Goal: Transaction & Acquisition: Purchase product/service

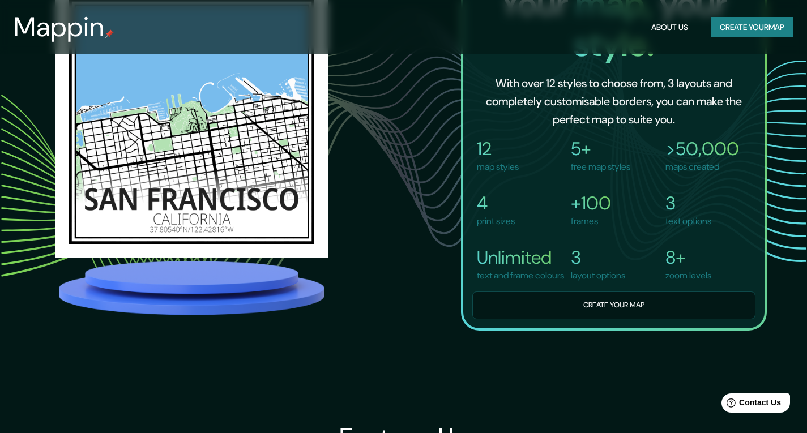
scroll to position [850, 0]
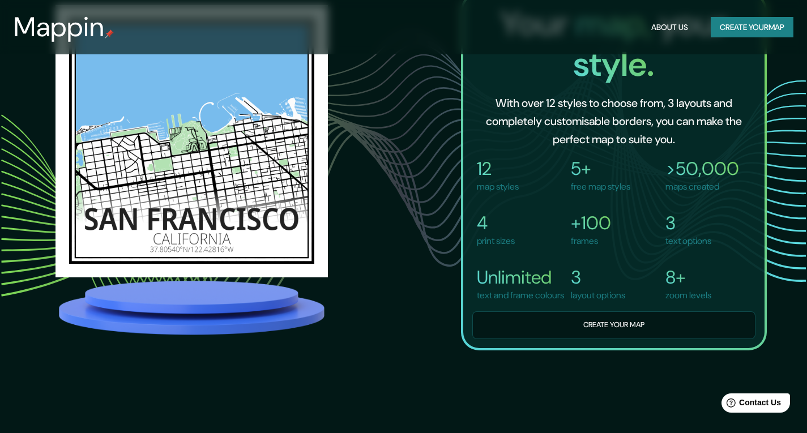
click at [606, 327] on div "12 map styles 5+ free map styles >50,000 maps created 4 print sizes +100 frames…" at bounding box center [614, 239] width 283 height 200
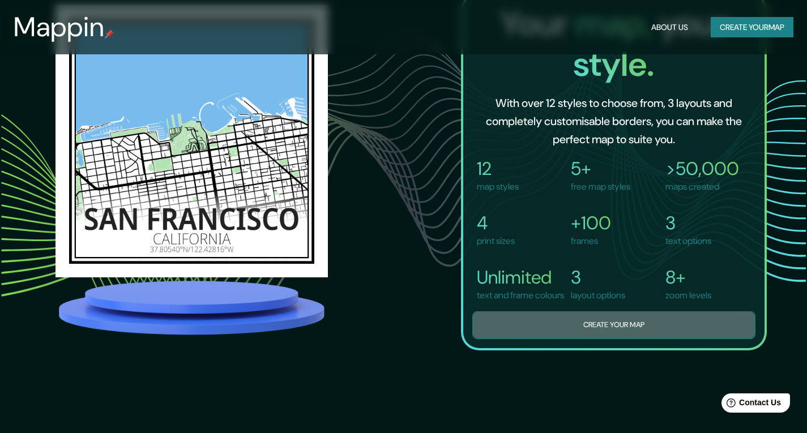
click at [623, 339] on button "Create your map" at bounding box center [614, 326] width 283 height 28
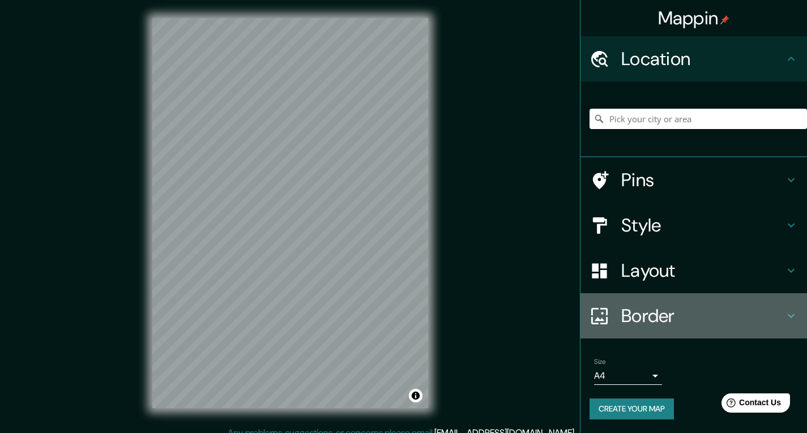
click at [660, 312] on h4 "Border" at bounding box center [703, 316] width 163 height 23
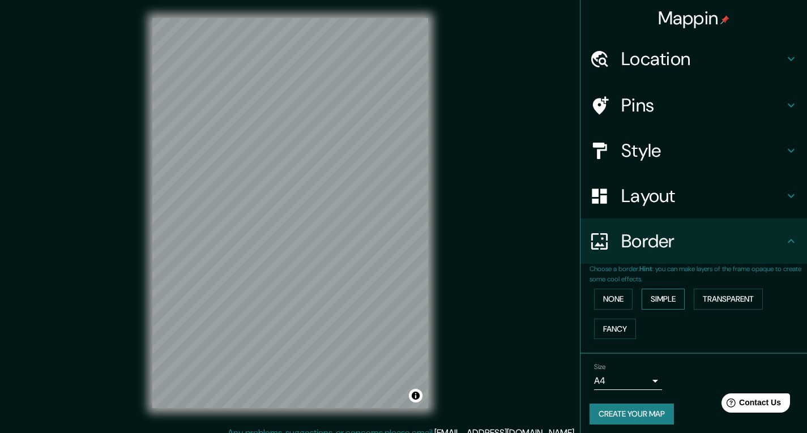
click at [642, 297] on button "Simple" at bounding box center [663, 299] width 43 height 21
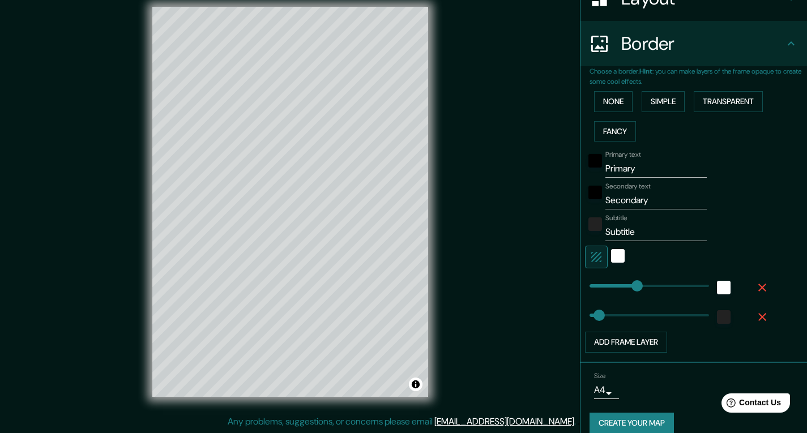
scroll to position [211, 0]
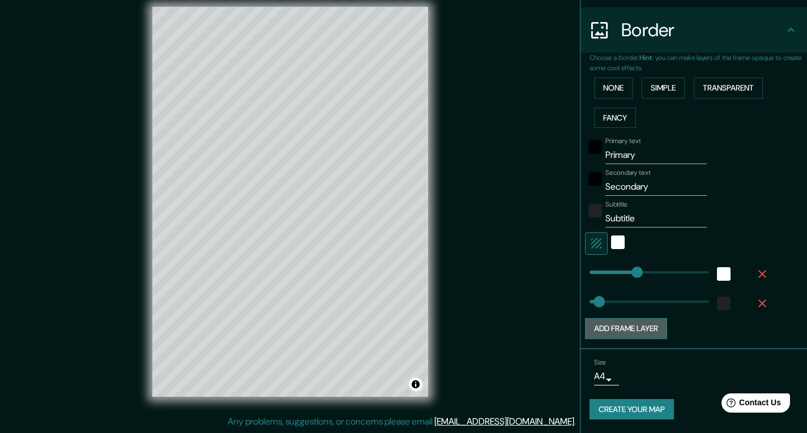
click at [634, 325] on button "Add frame layer" at bounding box center [626, 328] width 82 height 21
type input "195"
type input "39"
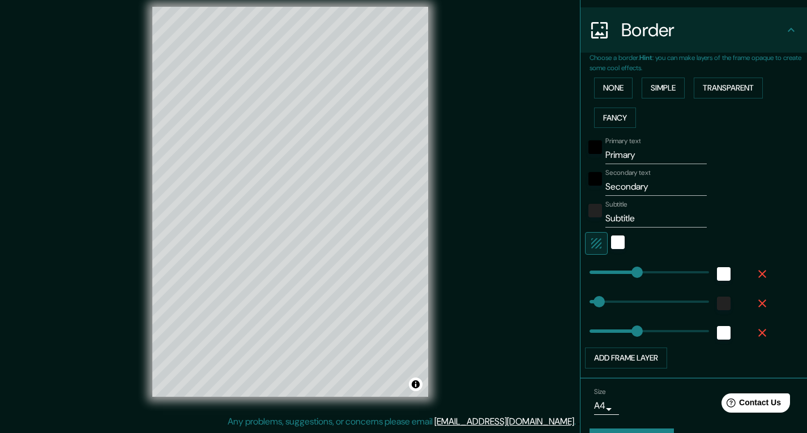
type input "195"
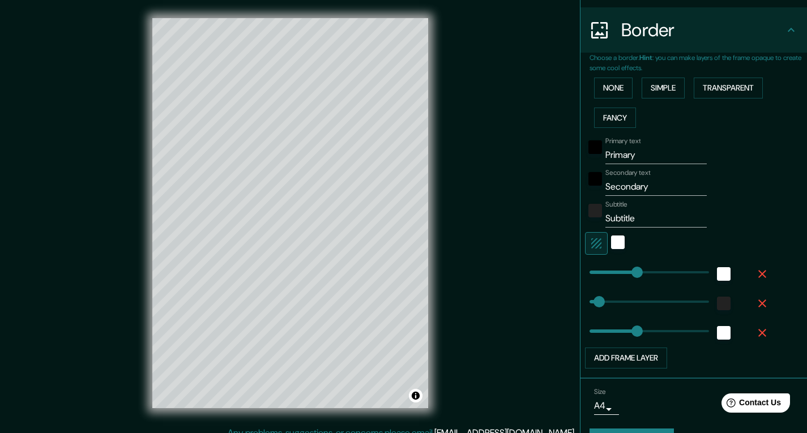
type input "39"
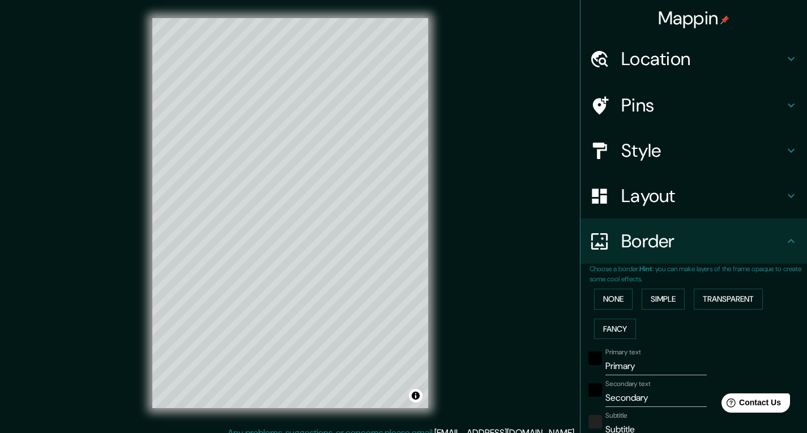
click at [641, 61] on h4 "Location" at bounding box center [703, 59] width 163 height 23
type input "195"
type input "39"
type input "195"
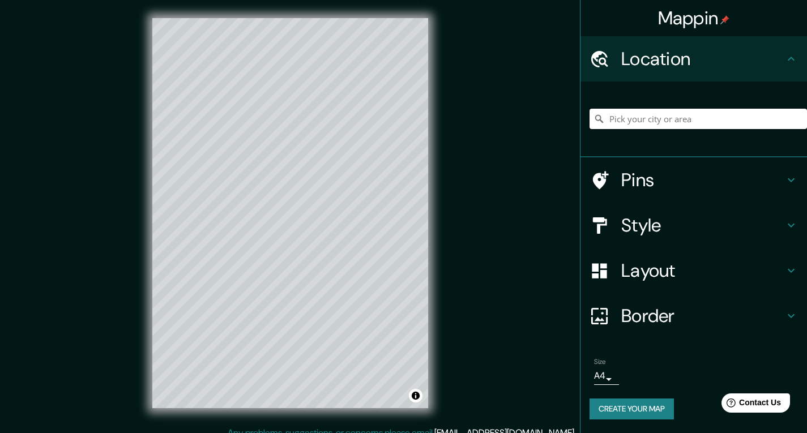
click at [661, 116] on input "Pick your city or area" at bounding box center [699, 119] width 218 height 20
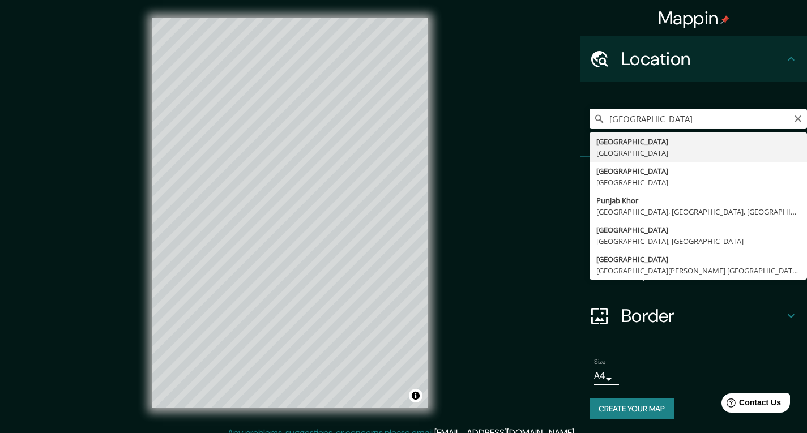
type input "[GEOGRAPHIC_DATA], [GEOGRAPHIC_DATA]"
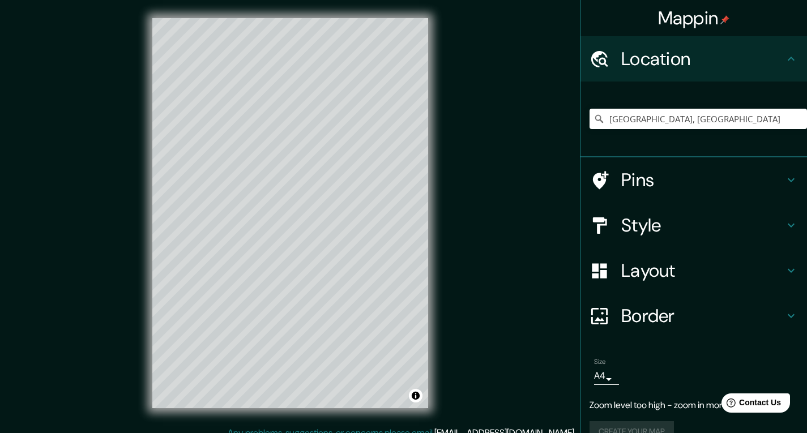
click at [690, 178] on h4 "Pins" at bounding box center [703, 180] width 163 height 23
type input "195"
type input "39"
type input "195"
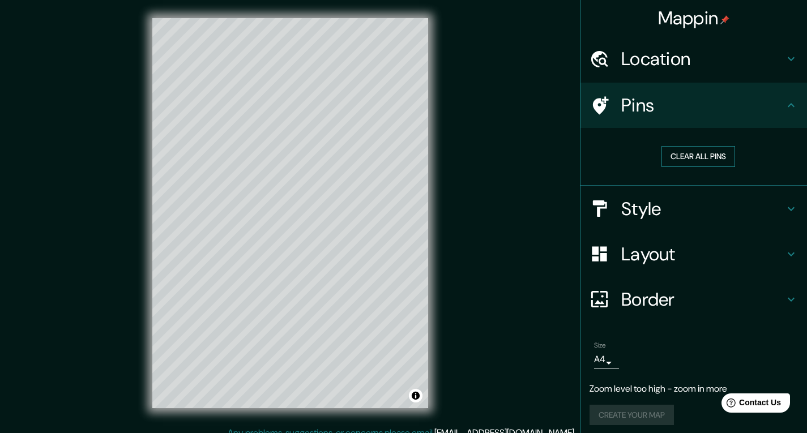
click at [696, 152] on button "Clear all pins" at bounding box center [699, 156] width 74 height 21
click at [612, 106] on div at bounding box center [606, 106] width 32 height 20
click at [682, 147] on button "Clear all pins" at bounding box center [699, 156] width 74 height 21
click at [682, 199] on h4 "Style" at bounding box center [703, 209] width 163 height 23
type input "195"
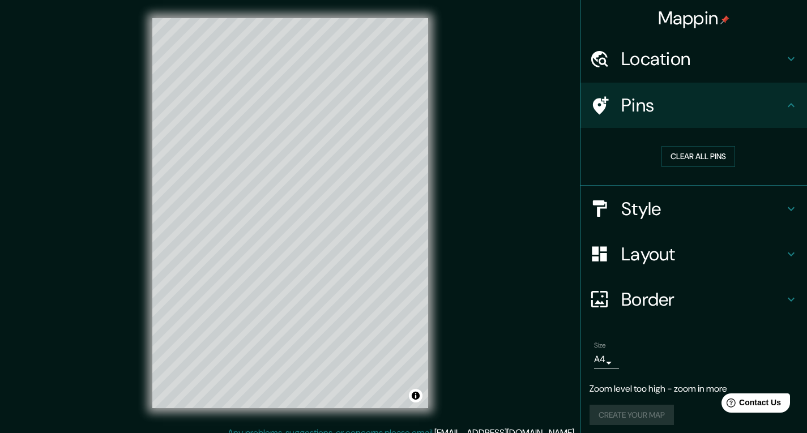
type input "39"
type input "195"
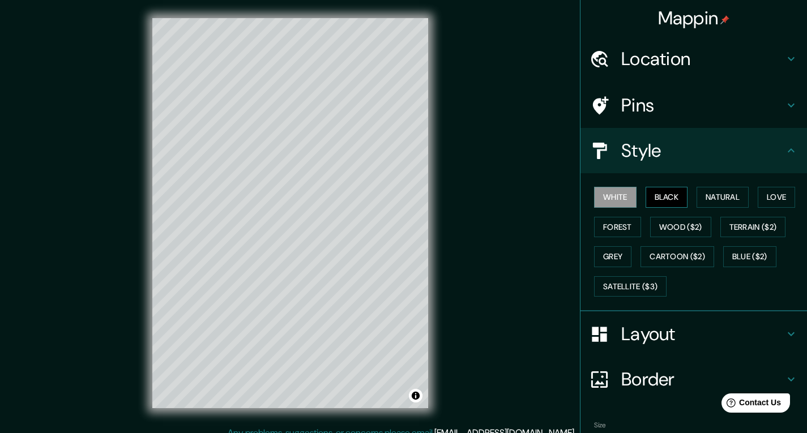
click at [664, 192] on button "Black" at bounding box center [667, 197] width 42 height 21
click at [708, 194] on button "Natural" at bounding box center [723, 197] width 52 height 21
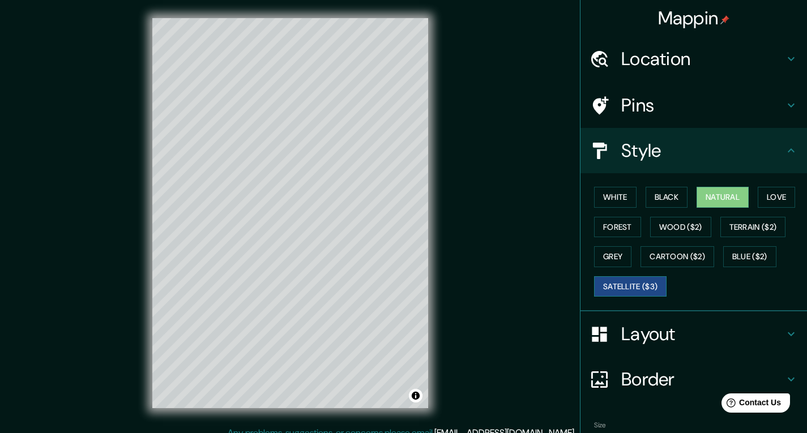
click at [629, 290] on button "Satellite ($3)" at bounding box center [630, 287] width 73 height 21
click at [715, 200] on button "Natural" at bounding box center [723, 197] width 52 height 21
click at [679, 331] on h4 "Layout" at bounding box center [703, 334] width 163 height 23
type input "195"
type input "39"
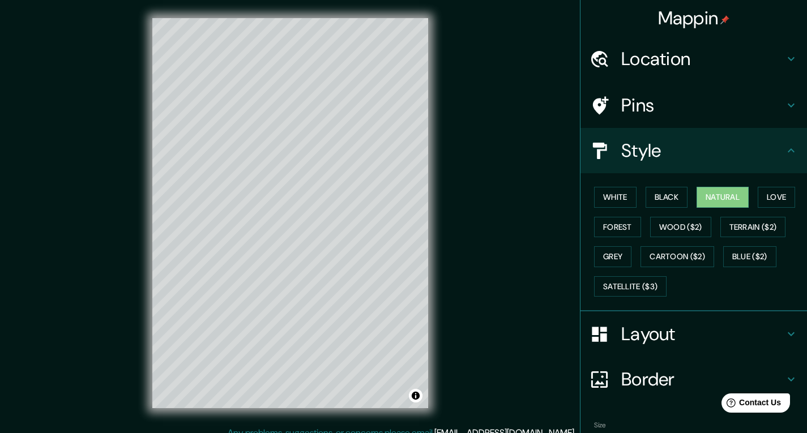
type input "195"
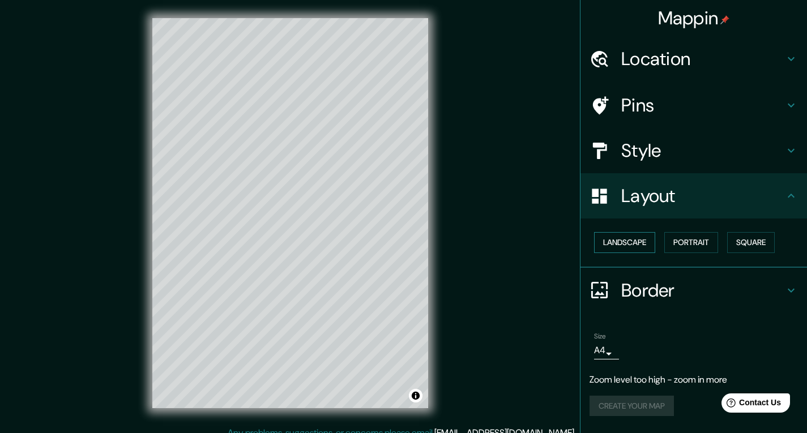
click at [645, 243] on button "Landscape" at bounding box center [624, 242] width 61 height 21
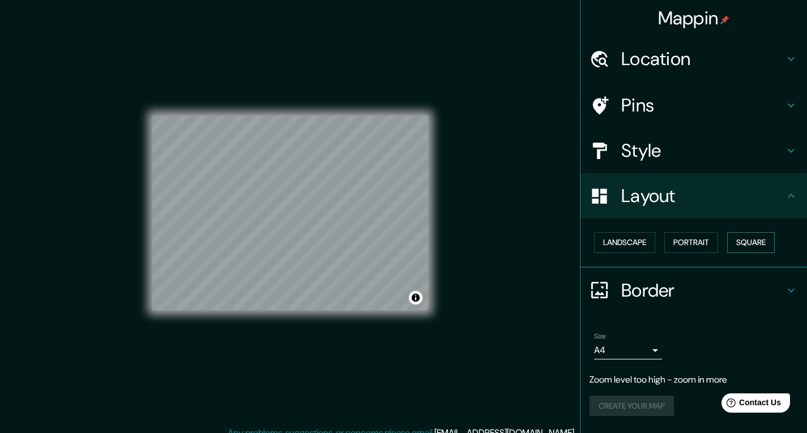
click at [738, 234] on button "Square" at bounding box center [752, 242] width 48 height 21
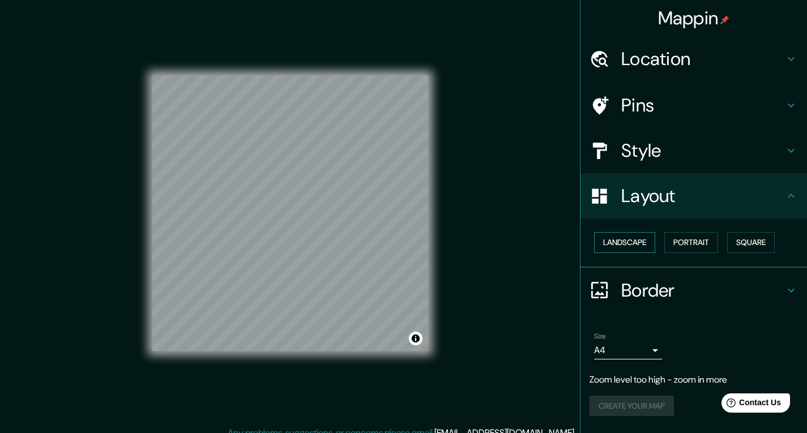
click at [652, 239] on button "Landscape" at bounding box center [624, 242] width 61 height 21
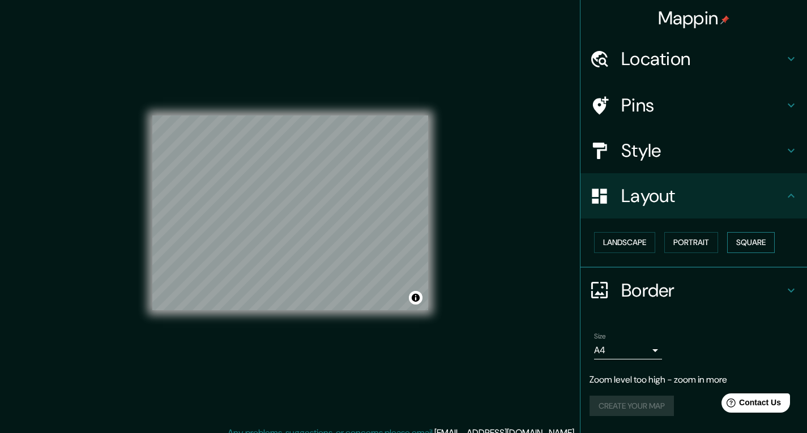
click at [737, 239] on button "Square" at bounding box center [752, 242] width 48 height 21
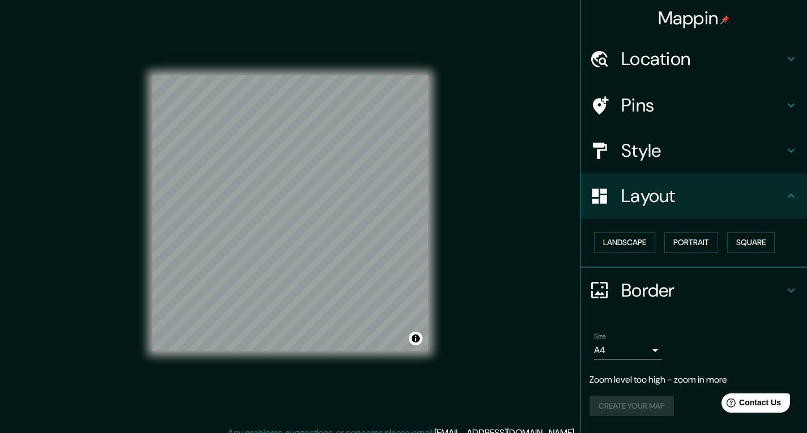
scroll to position [11, 0]
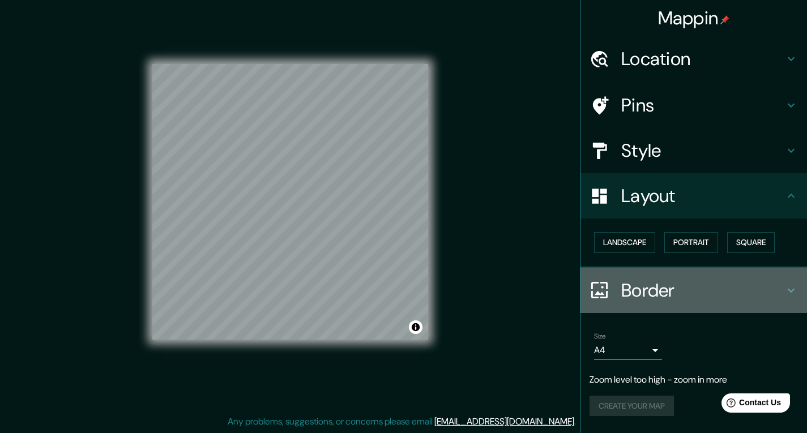
click at [776, 283] on h4 "Border" at bounding box center [703, 290] width 163 height 23
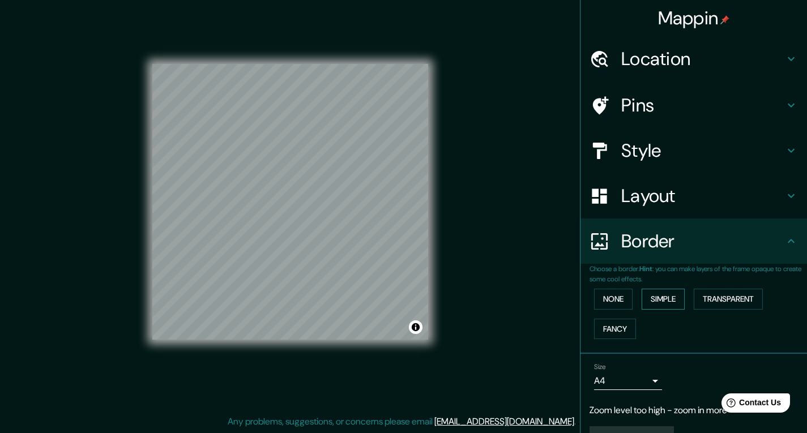
click at [662, 297] on button "Simple" at bounding box center [663, 299] width 43 height 21
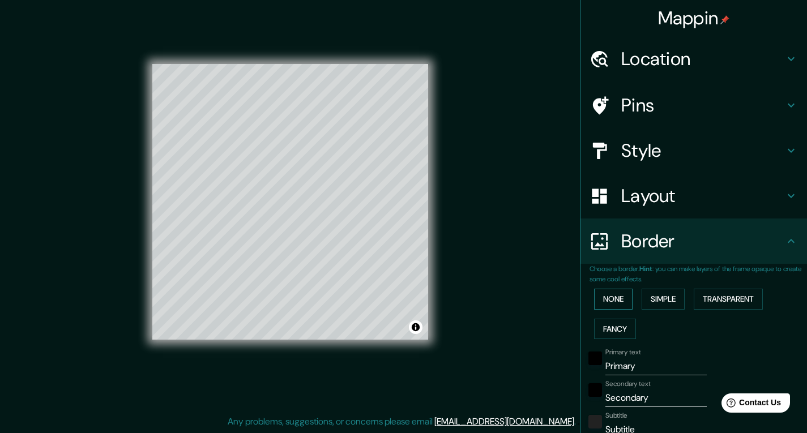
click at [620, 297] on button "None" at bounding box center [613, 299] width 39 height 21
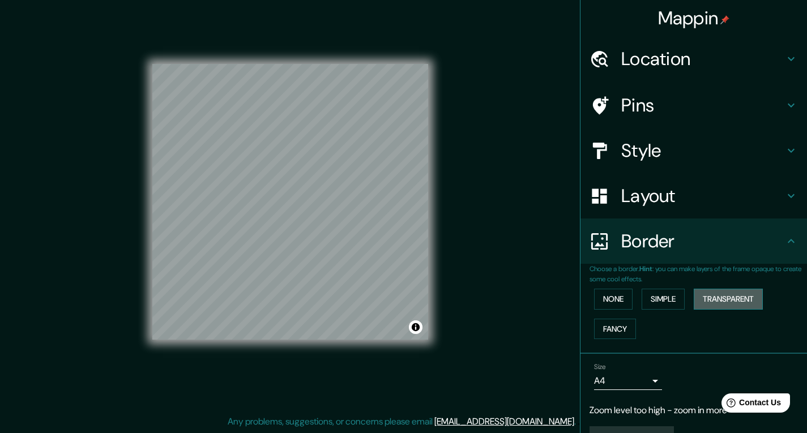
click at [717, 298] on button "Transparent" at bounding box center [728, 299] width 69 height 21
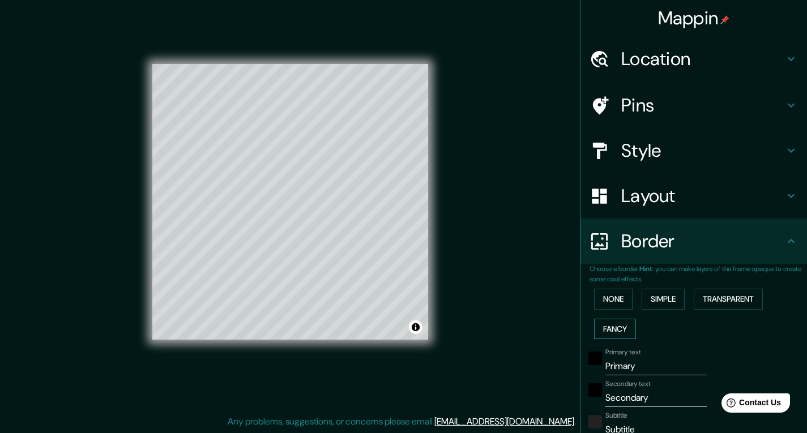
click at [611, 324] on button "Fancy" at bounding box center [615, 329] width 42 height 21
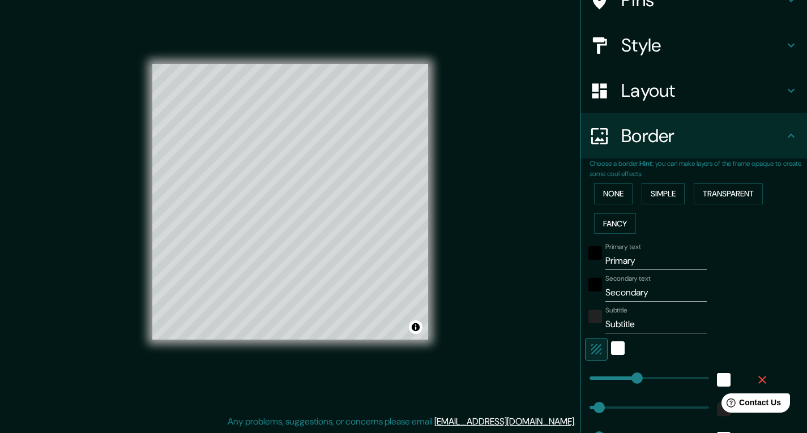
scroll to position [113, 0]
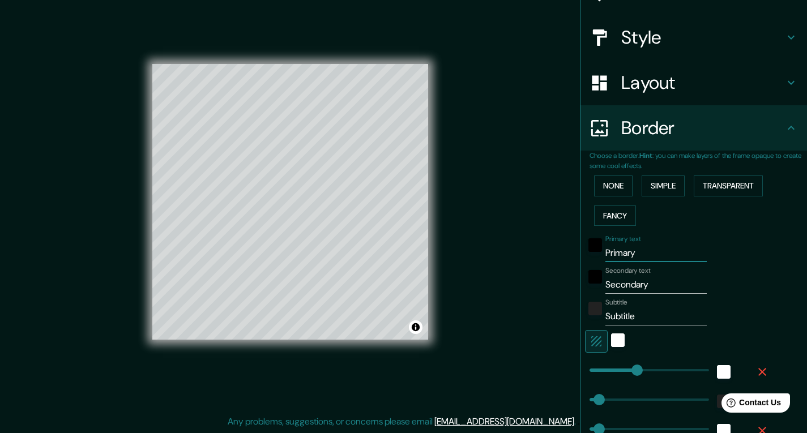
click at [640, 250] on input "Primary" at bounding box center [656, 253] width 101 height 18
drag, startPoint x: 640, startPoint y: 250, endPoint x: 589, endPoint y: 255, distance: 51.8
click at [589, 255] on div "Primary text Primary" at bounding box center [678, 248] width 186 height 27
type input "N"
type input "195"
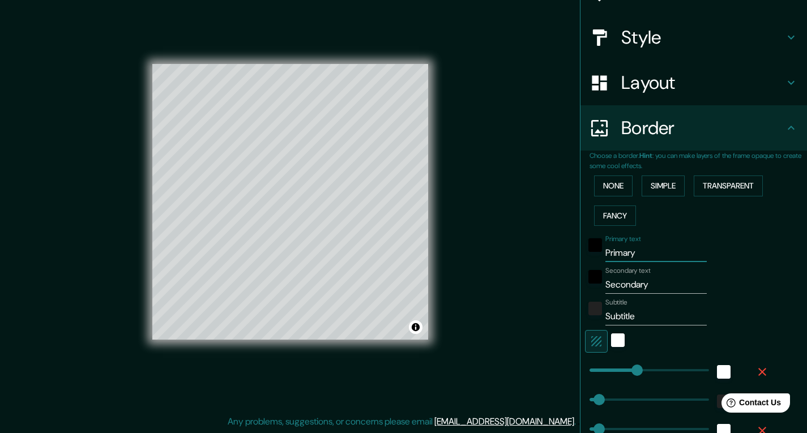
type input "39"
type input "19"
type input "No"
type input "195"
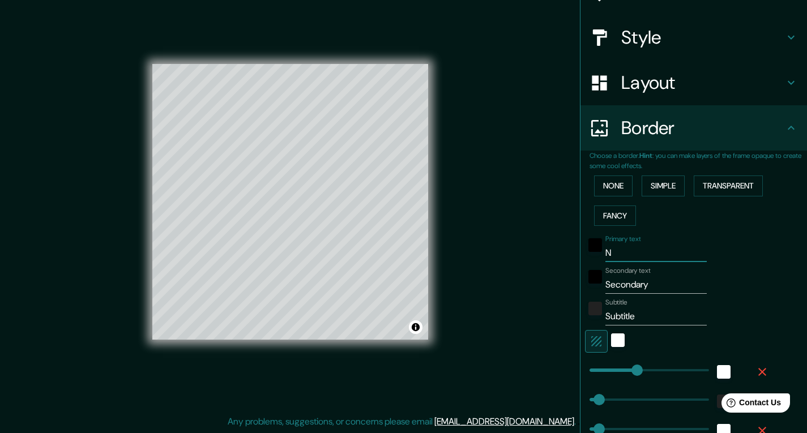
type input "39"
type input "19"
type input "No"
type input "195"
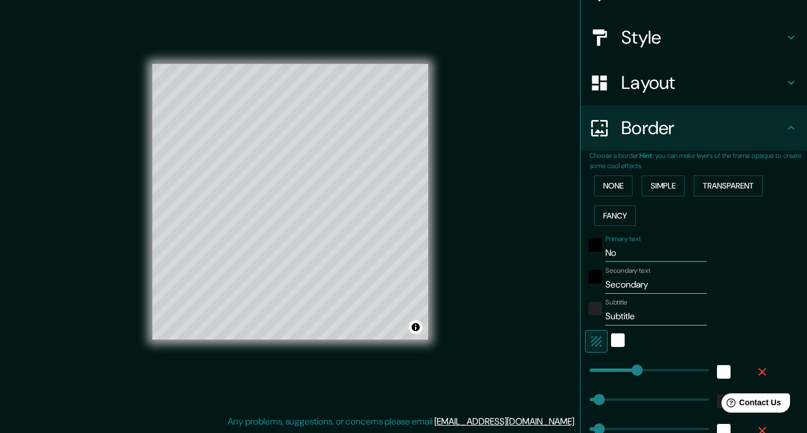
type input "39"
type input "19"
type input "No 5"
type input "195"
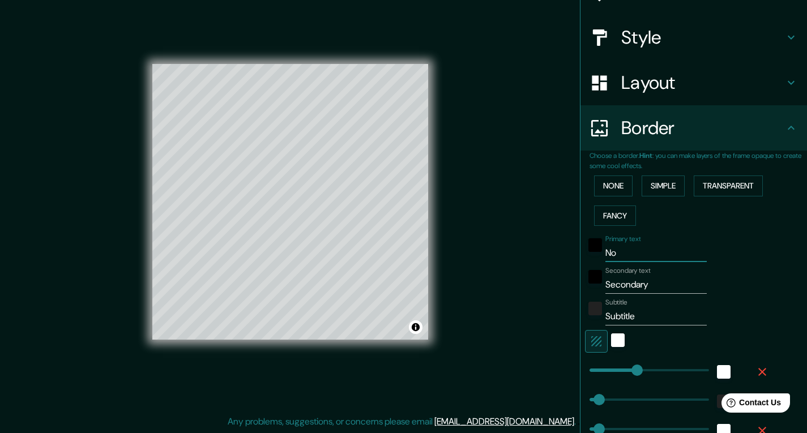
type input "39"
type input "19"
type input "No 55"
type input "195"
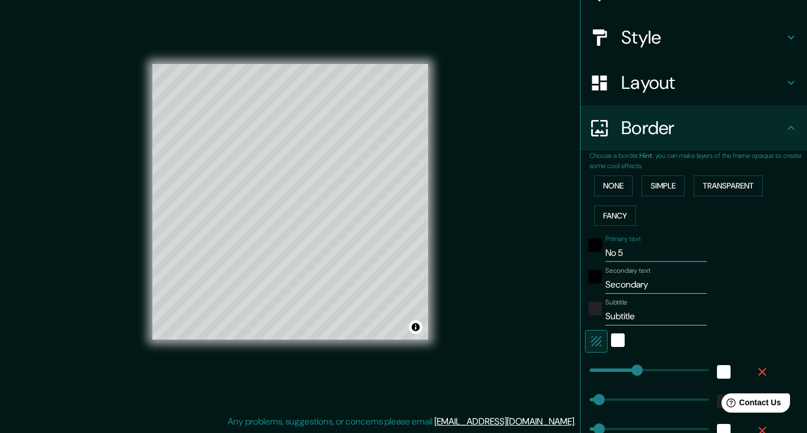
type input "39"
type input "19"
type input "No 558"
type input "195"
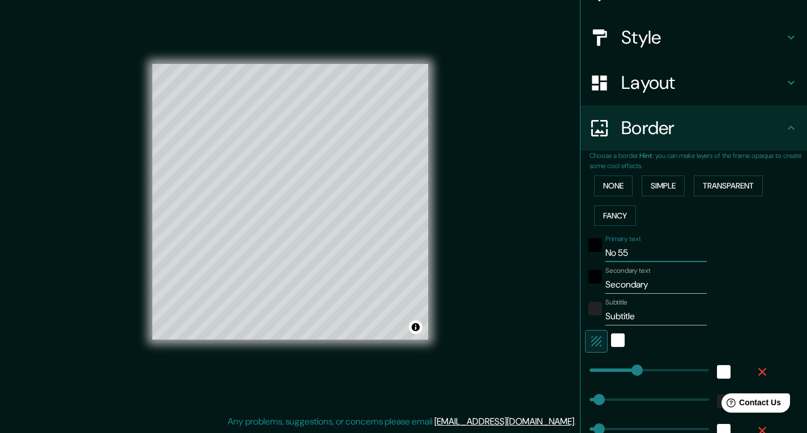
type input "39"
type input "19"
type input "No 558"
type input "195"
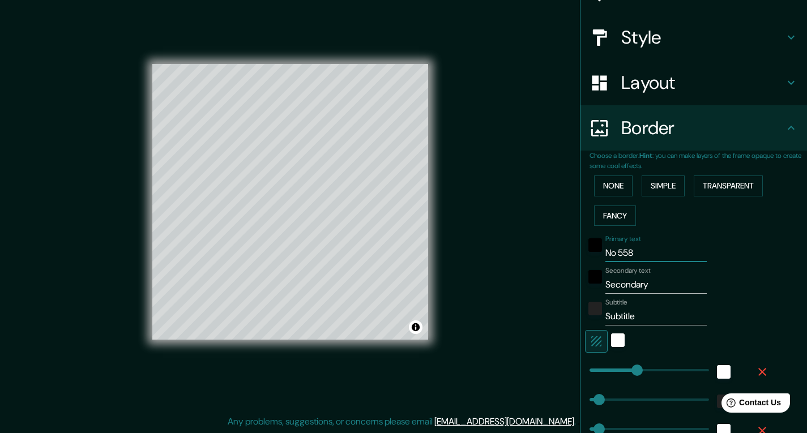
type input "39"
type input "19"
type input "No 558 F"
type input "195"
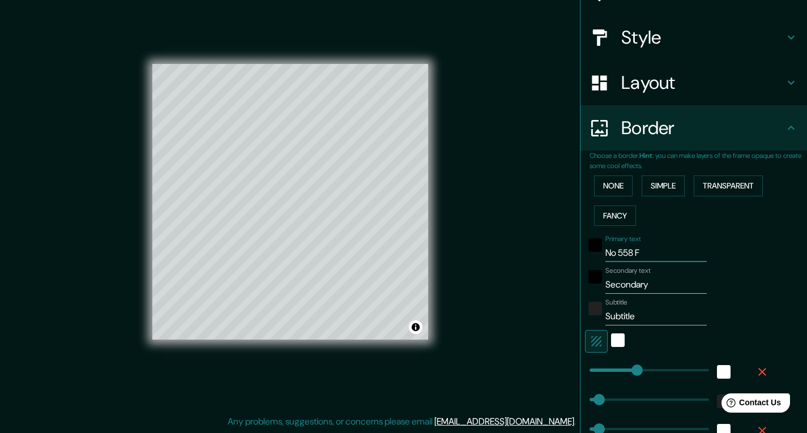
type input "39"
type input "19"
type input "No 558 FL"
type input "195"
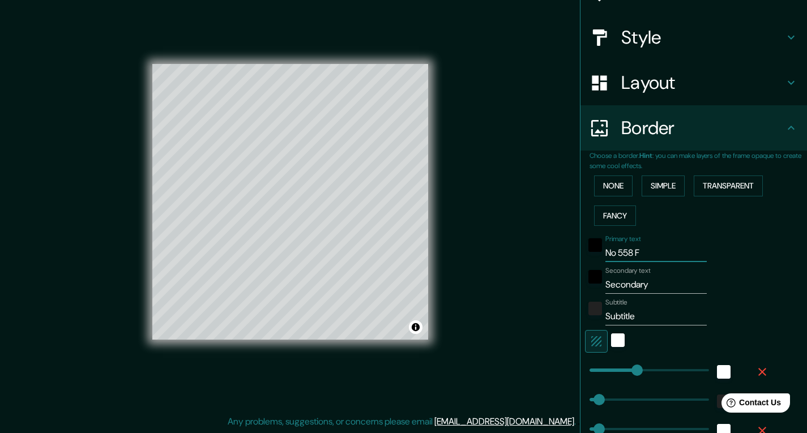
type input "39"
type input "19"
type input "No 558 FLU"
type input "195"
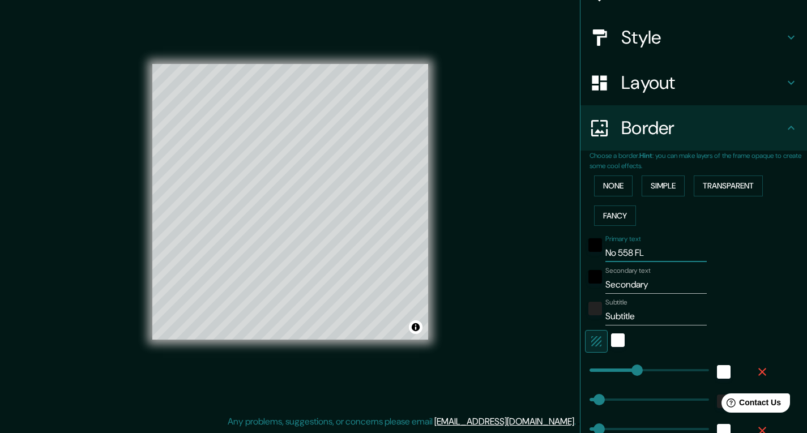
type input "39"
type input "19"
type input "No 558 FLU"
type input "195"
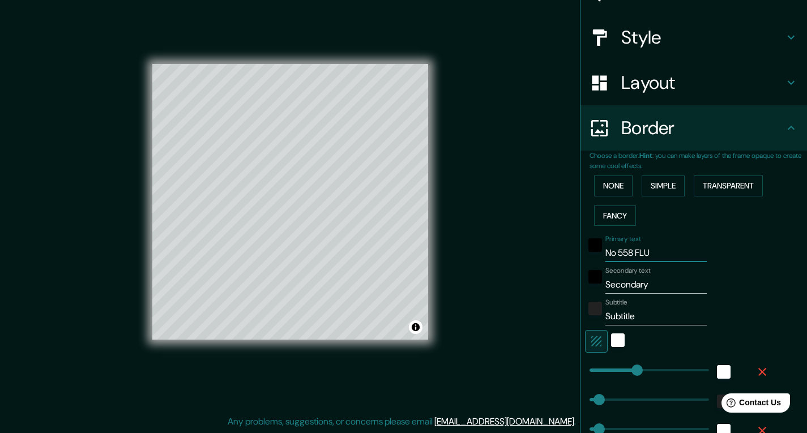
type input "39"
type input "19"
type input "No 558 FLU R"
type input "195"
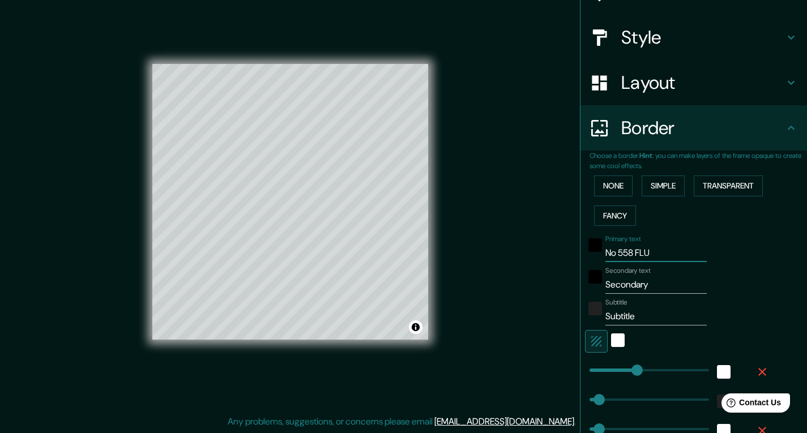
type input "39"
type input "19"
type input "No 558 FLU"
type input "195"
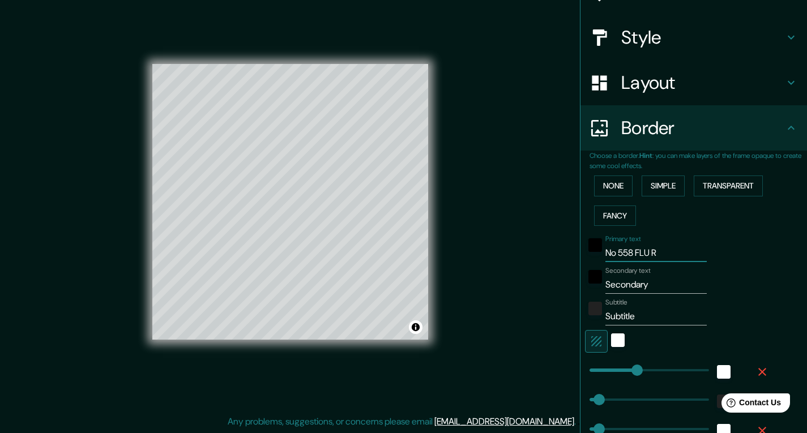
type input "39"
type input "19"
type input "No 558 FLU"
type input "195"
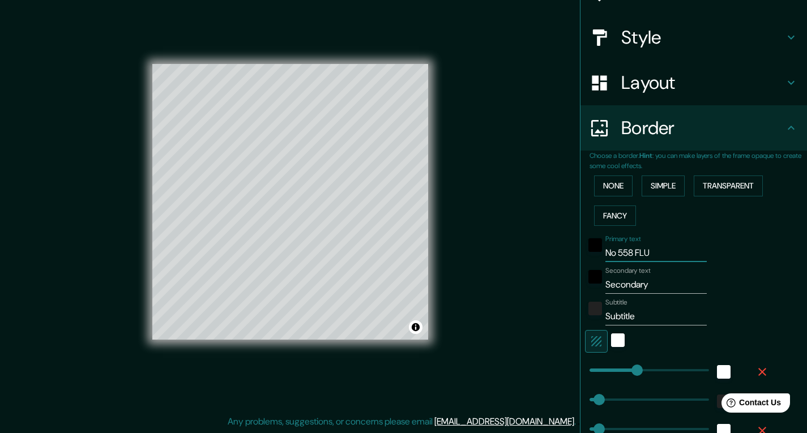
type input "39"
type input "19"
type input "No 5"
type input "195"
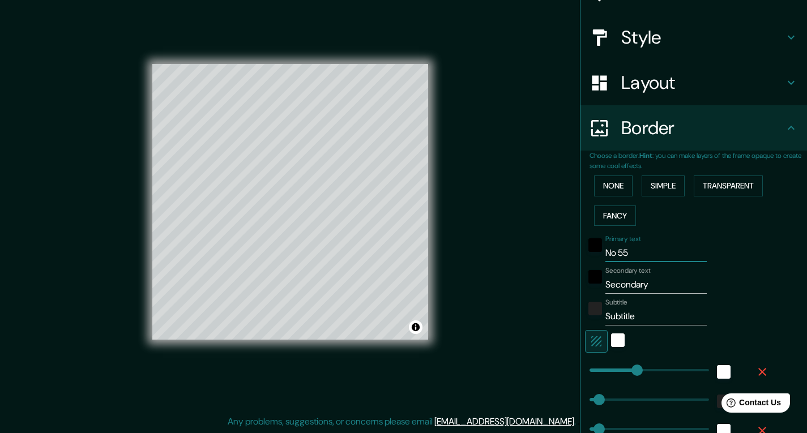
type input "39"
type input "19"
type input "N"
type input "195"
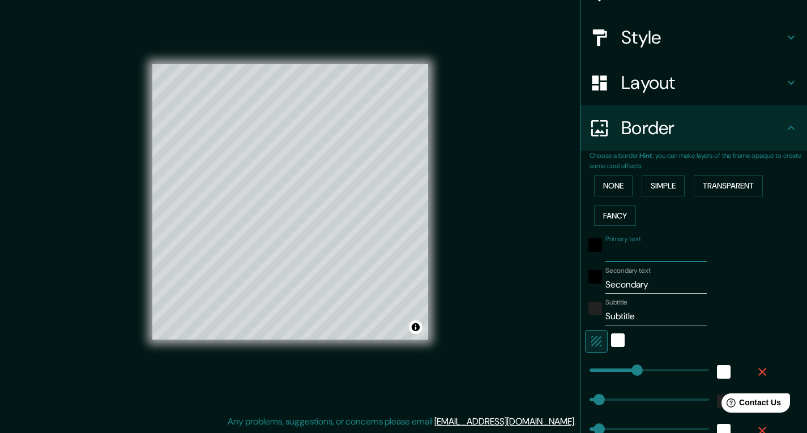
type input "39"
type input "19"
type input "A"
type input "195"
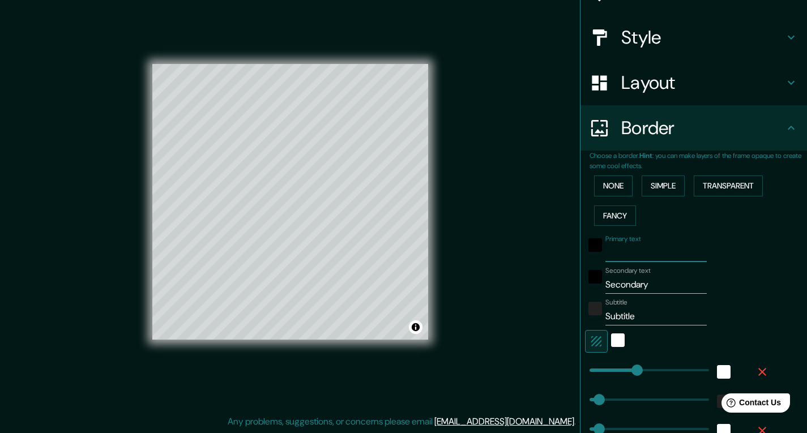
type input "39"
type input "19"
type input "AO"
type input "195"
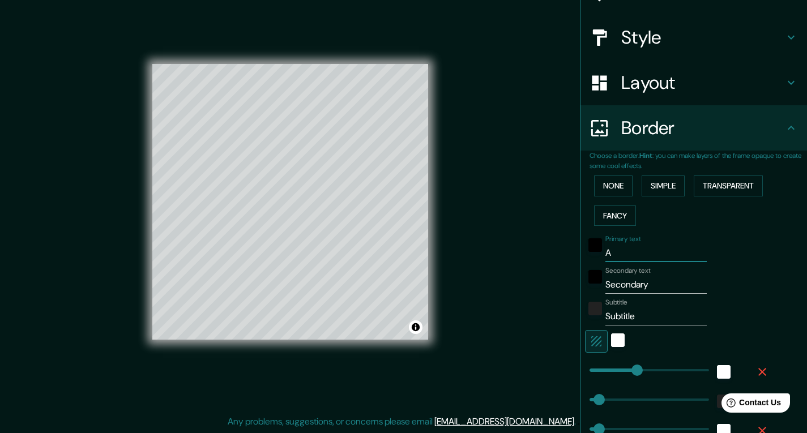
type input "39"
type input "19"
type input "AOR"
type input "195"
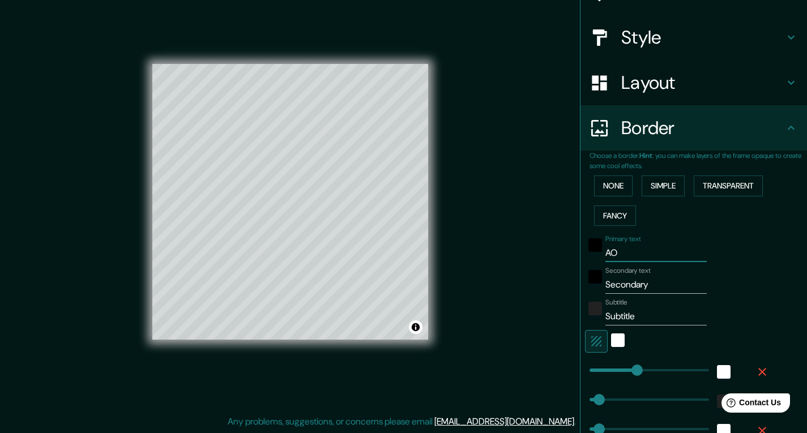
type input "39"
type input "19"
type input "AOR"
drag, startPoint x: 653, startPoint y: 288, endPoint x: 588, endPoint y: 289, distance: 65.2
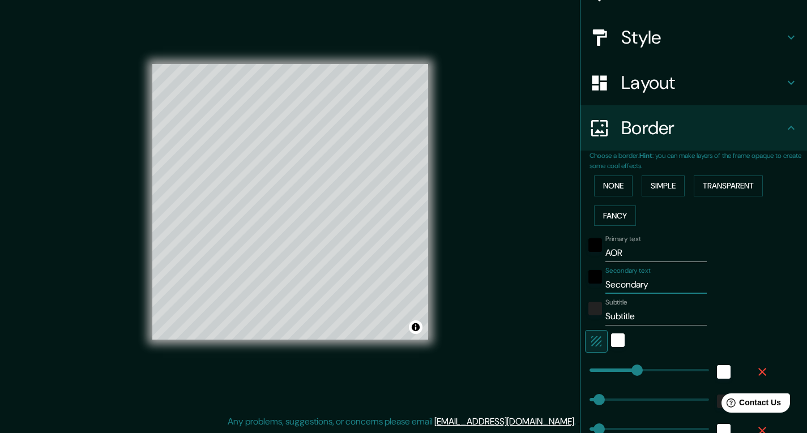
click at [588, 289] on div "Secondary text Secondary" at bounding box center [678, 280] width 186 height 27
type input "N"
type input "195"
type input "39"
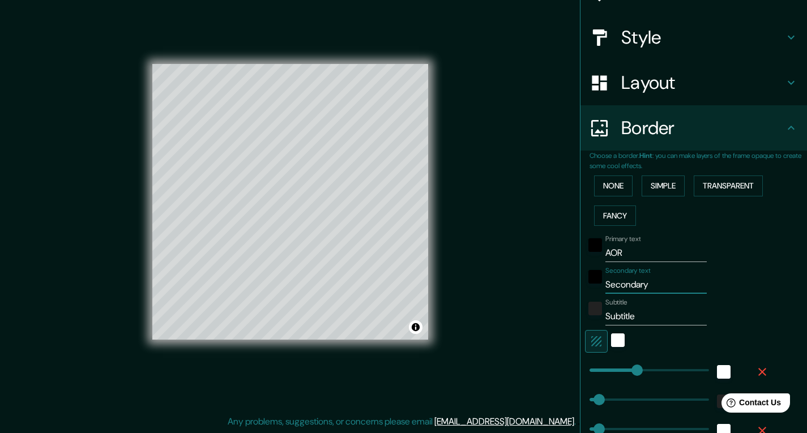
type input "19"
type input "No"
type input "195"
type input "39"
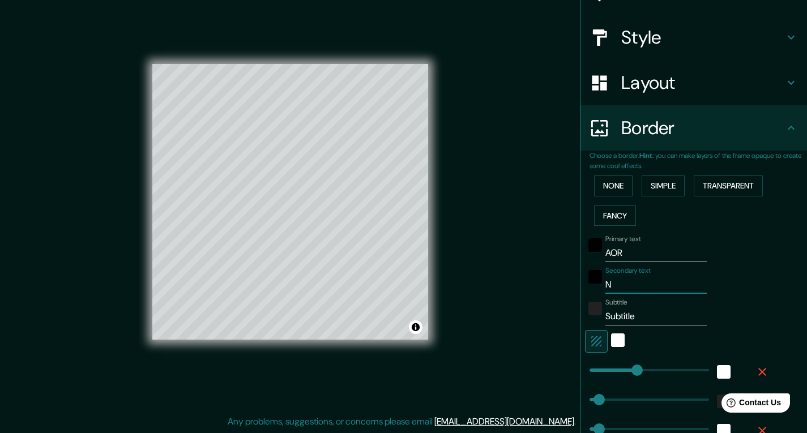
type input "19"
type input "No"
type input "195"
type input "39"
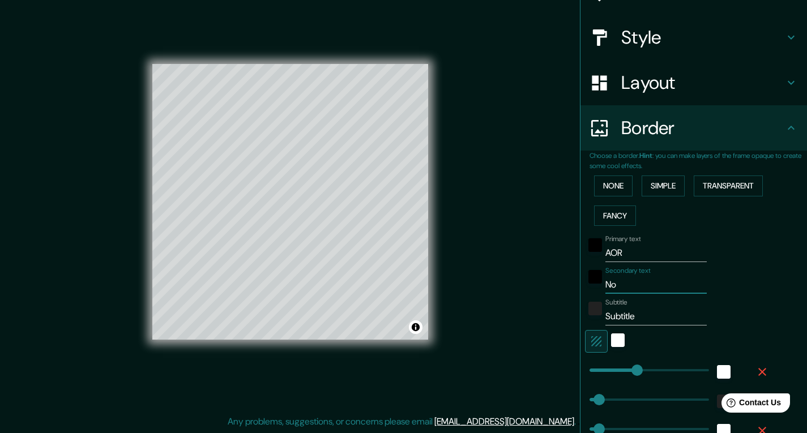
type input "19"
type input "No 5"
type input "195"
type input "39"
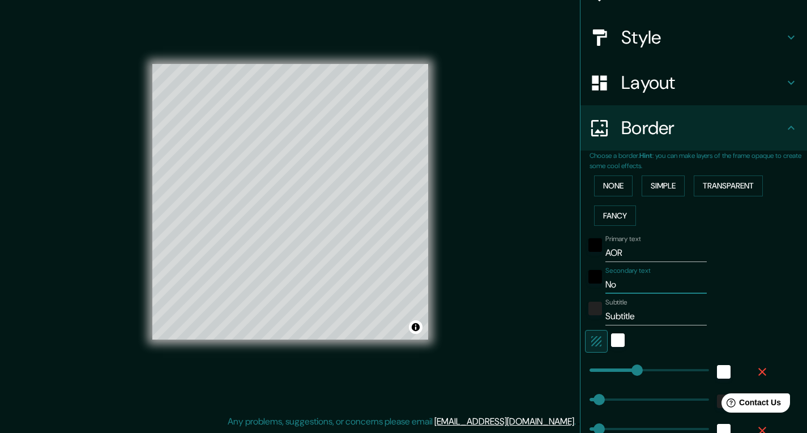
type input "19"
type input "No 55"
type input "195"
type input "39"
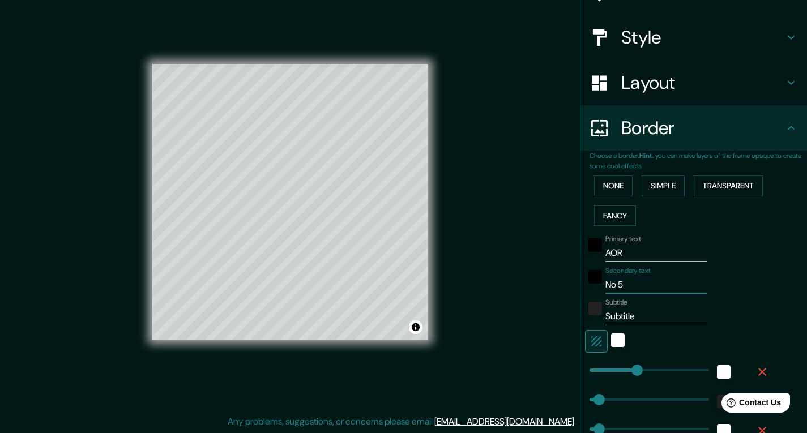
type input "19"
type input "No 558"
type input "195"
type input "39"
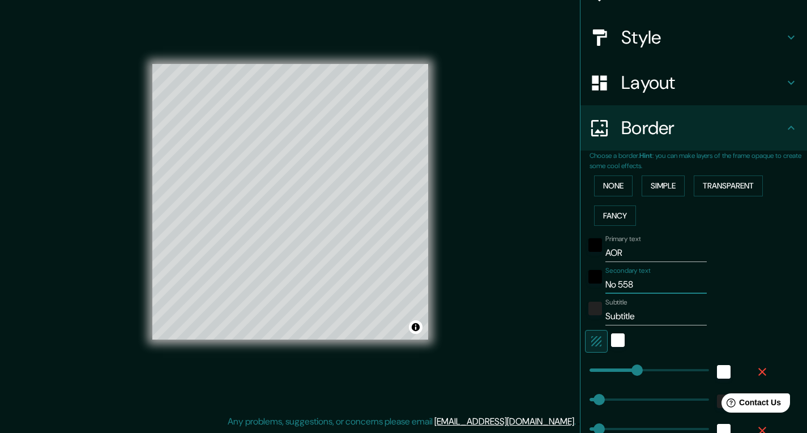
type input "19"
type input "No 558"
type input "195"
type input "39"
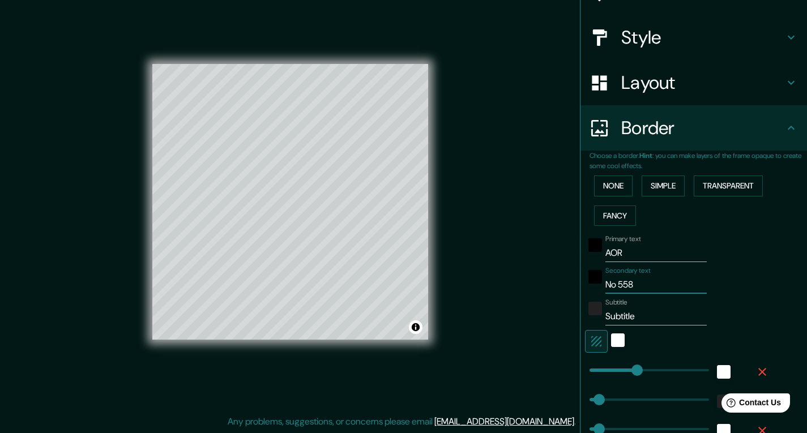
type input "19"
type input "No 558 f"
type input "195"
type input "39"
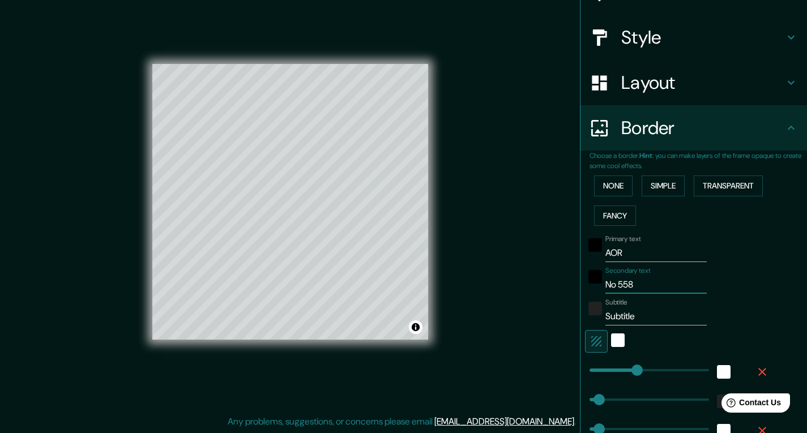
type input "19"
type input "No 558 fl"
type input "195"
type input "39"
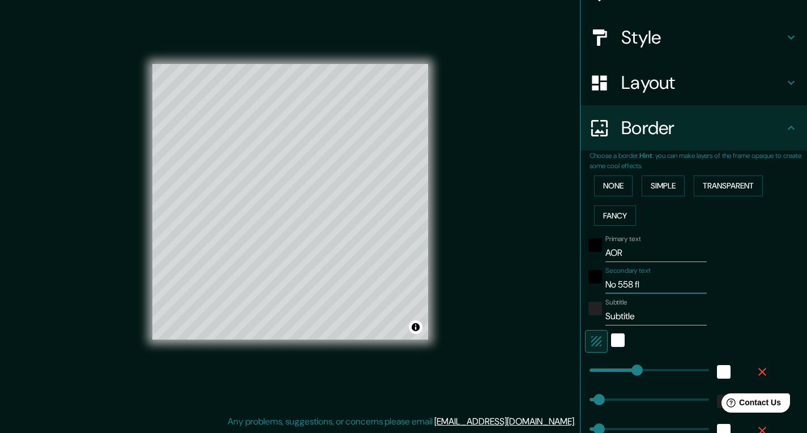
type input "19"
type input "No 558 flu"
type input "195"
type input "39"
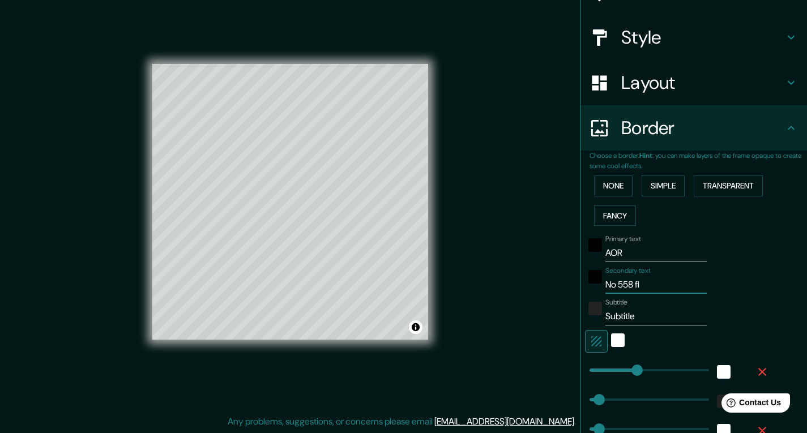
type input "19"
type input "No 558 flu,"
type input "195"
type input "39"
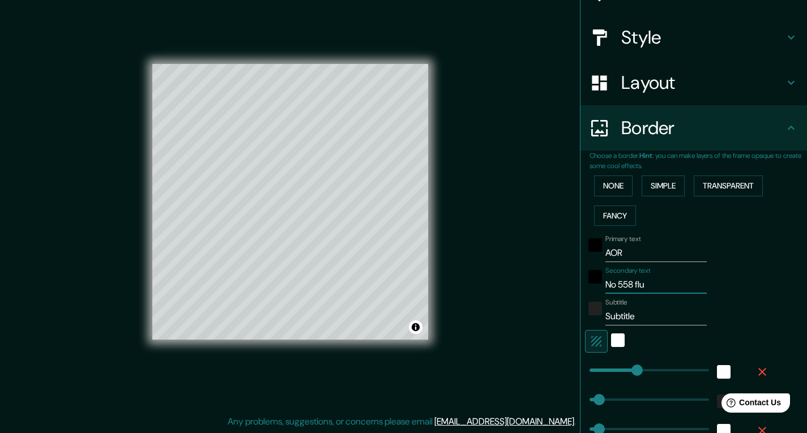
type input "19"
type input "No 558 flu,"
type input "195"
type input "39"
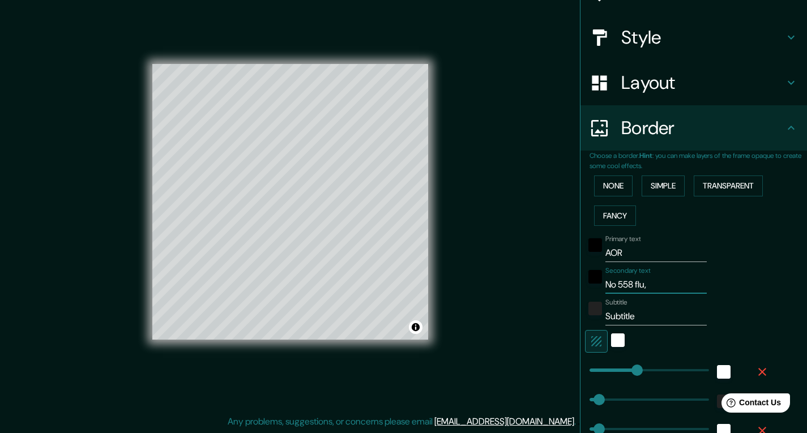
type input "19"
type input "No 558 flu, R"
type input "195"
type input "39"
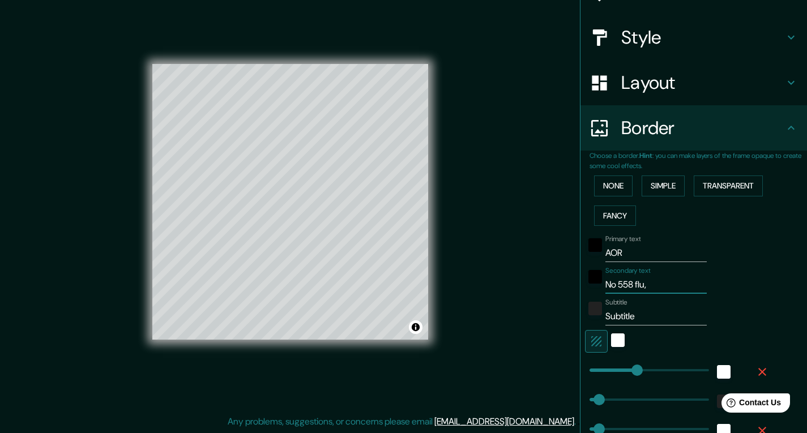
type input "19"
type input "No 558 flu, RA"
type input "195"
type input "39"
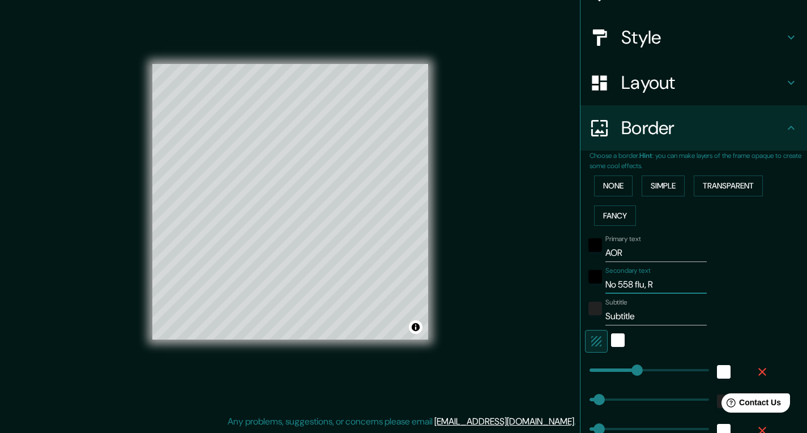
type input "19"
type input "No 558 flu, RAF"
type input "195"
type input "39"
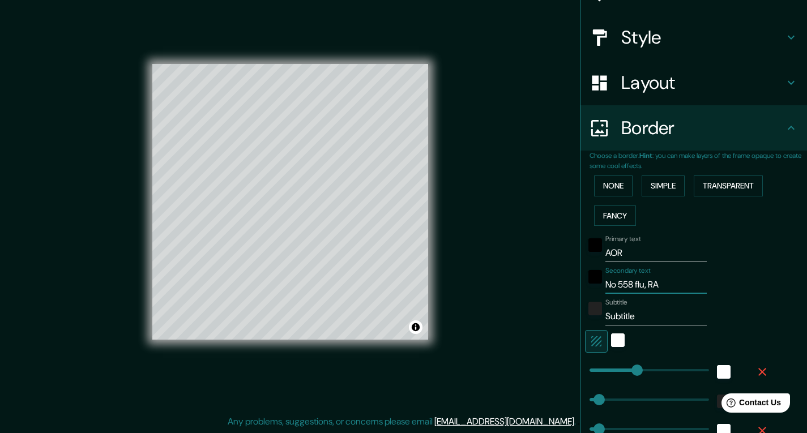
type input "19"
type input "No 558 flu, RAF"
drag, startPoint x: 631, startPoint y: 316, endPoint x: 598, endPoint y: 329, distance: 36.1
click at [598, 329] on div "Primary text AOR Secondary text No 558 flu, RAF Subtitle Subtitle Add frame lay…" at bounding box center [680, 364] width 181 height 266
type input "195"
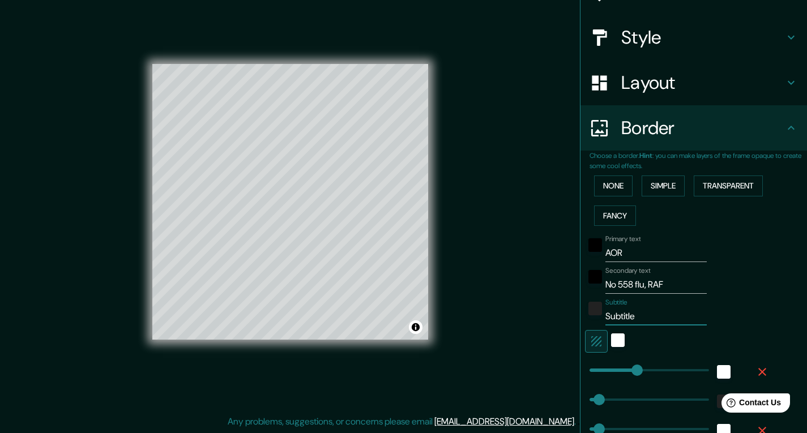
type input "39"
type input "19"
drag, startPoint x: 668, startPoint y: 280, endPoint x: 586, endPoint y: 294, distance: 82.7
click at [590, 294] on div "Primary text AOR Secondary text No 558 flu, RAF Subtitle Add frame layer" at bounding box center [680, 364] width 181 height 266
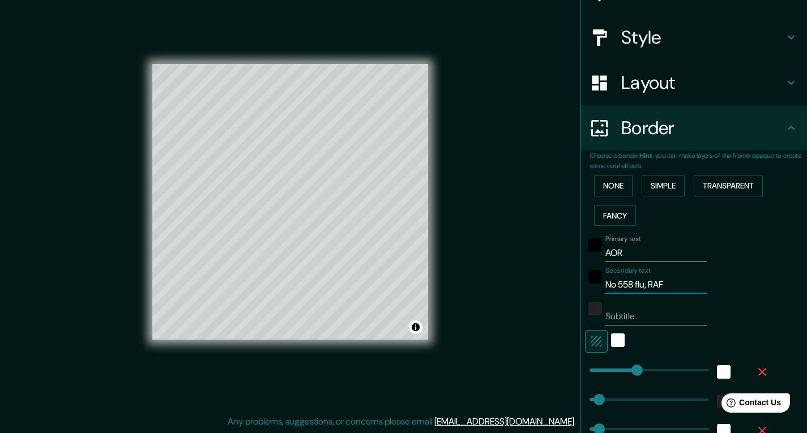
click at [641, 301] on div "Subtitle" at bounding box center [656, 312] width 101 height 27
click at [612, 343] on div "white" at bounding box center [618, 341] width 14 height 14
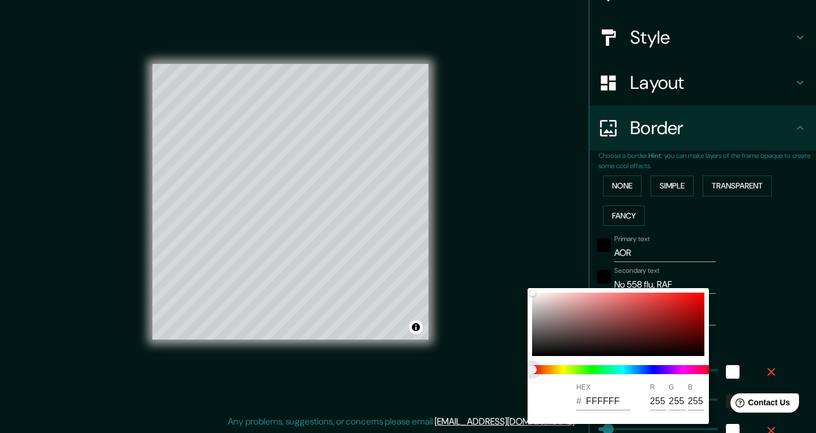
type input "195"
type input "39"
type input "19"
click at [590, 369] on span at bounding box center [622, 369] width 181 height 9
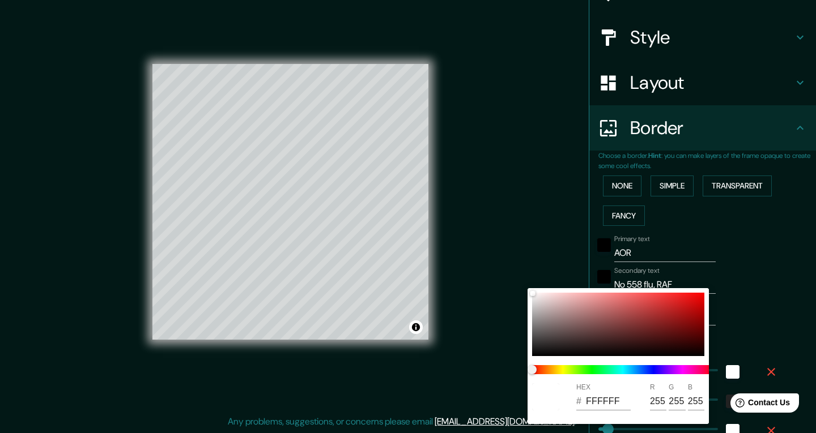
click at [499, 268] on div at bounding box center [408, 216] width 816 height 433
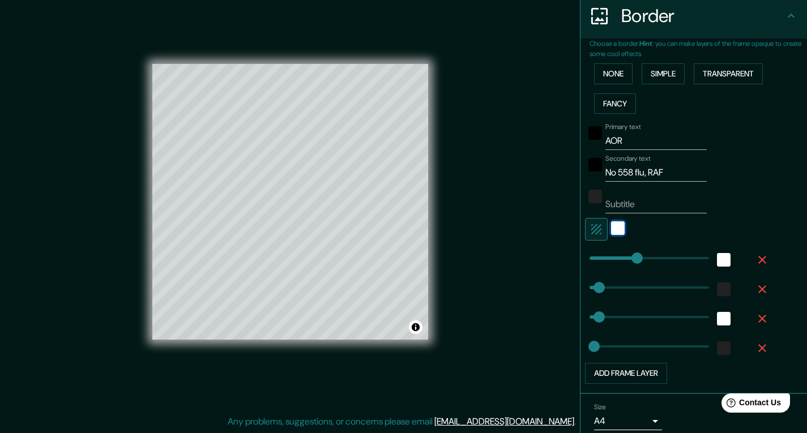
scroll to position [227, 0]
drag, startPoint x: 630, startPoint y: 255, endPoint x: 611, endPoint y: 266, distance: 21.6
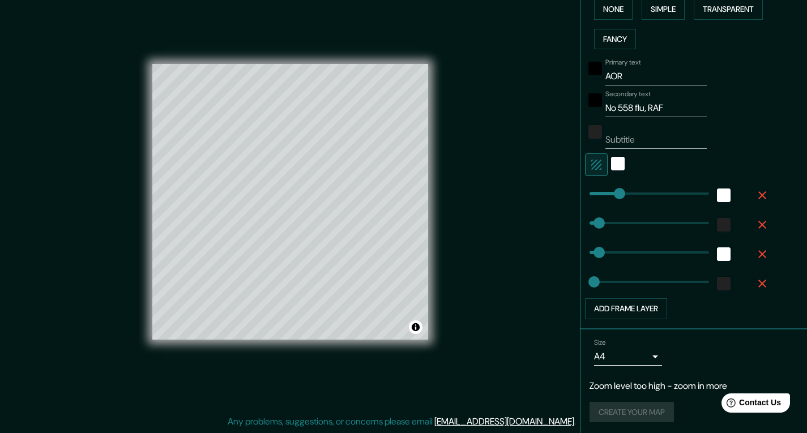
scroll to position [293, 0]
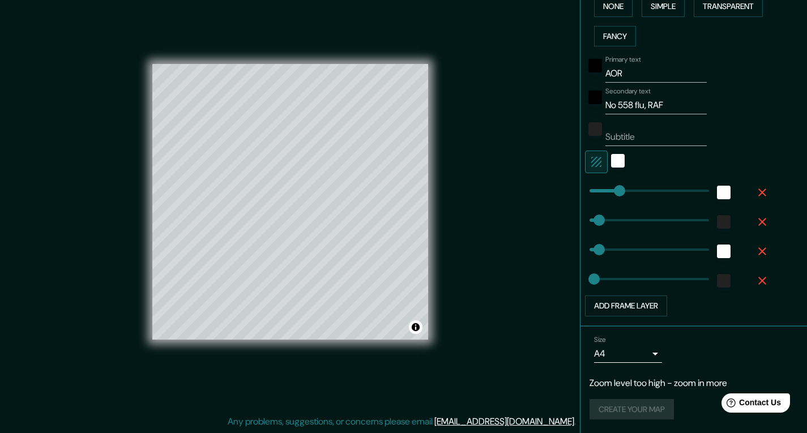
click at [649, 357] on body "Mappin Location [GEOGRAPHIC_DATA], [GEOGRAPHIC_DATA] Pins Style Layout Border C…" at bounding box center [403, 205] width 807 height 433
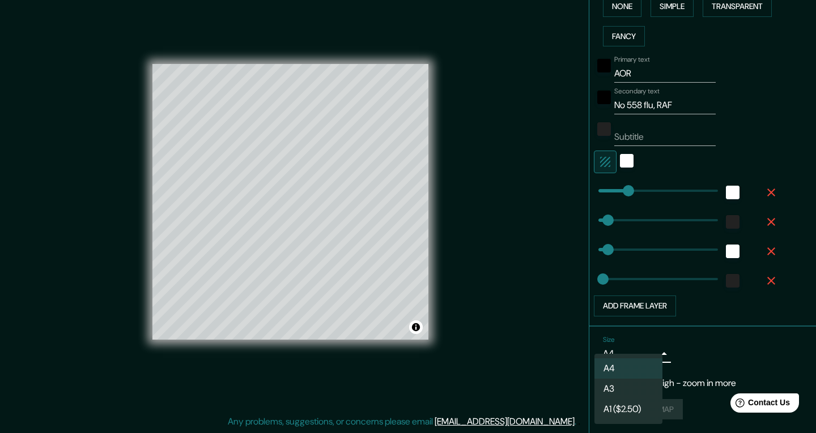
click at [624, 405] on li "A1 ($2.50)" at bounding box center [628, 409] width 68 height 20
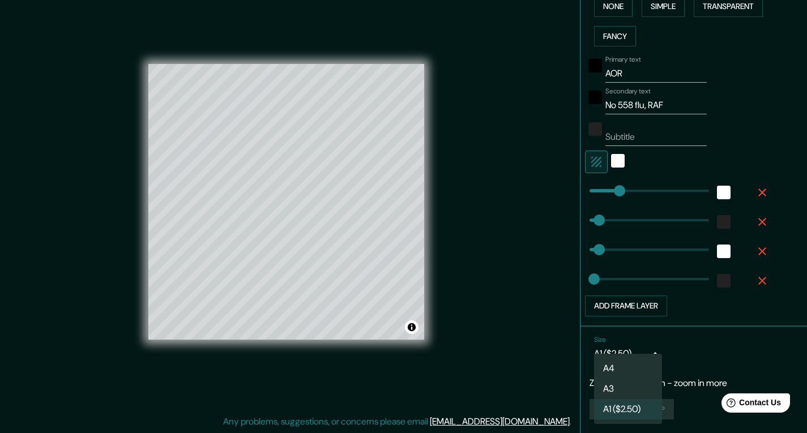
click at [641, 352] on body "Mappin Location [GEOGRAPHIC_DATA], [GEOGRAPHIC_DATA] Pins Style Layout Border C…" at bounding box center [403, 205] width 807 height 433
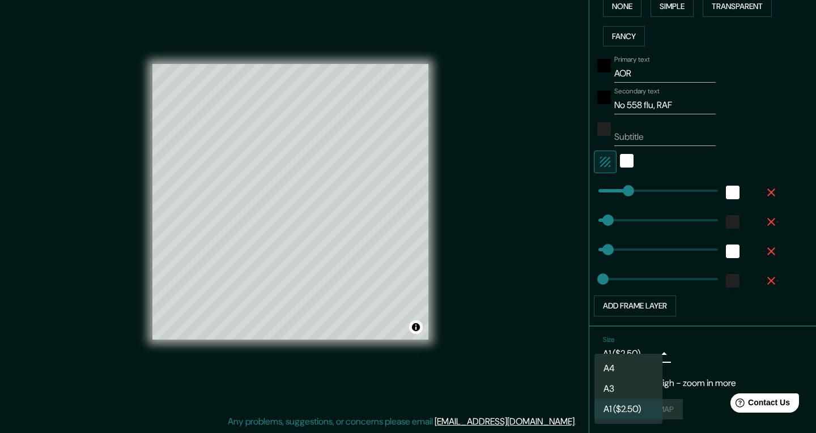
click at [622, 366] on li "A4" at bounding box center [628, 369] width 68 height 20
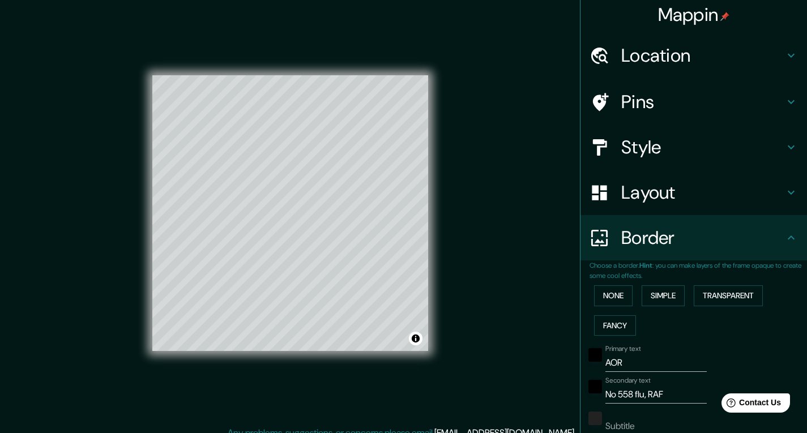
scroll to position [0, 0]
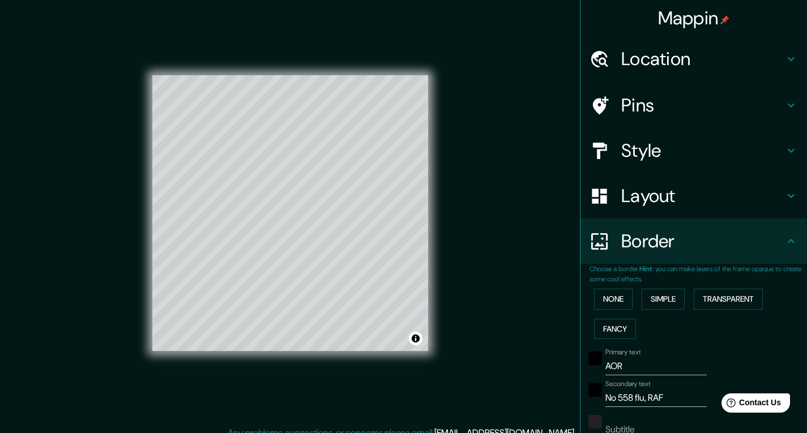
click at [688, 49] on h4 "Location" at bounding box center [703, 59] width 163 height 23
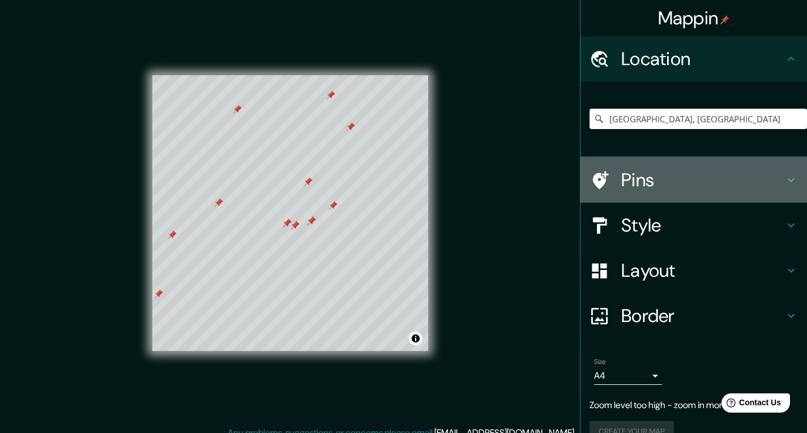
click at [681, 169] on h4 "Pins" at bounding box center [703, 180] width 163 height 23
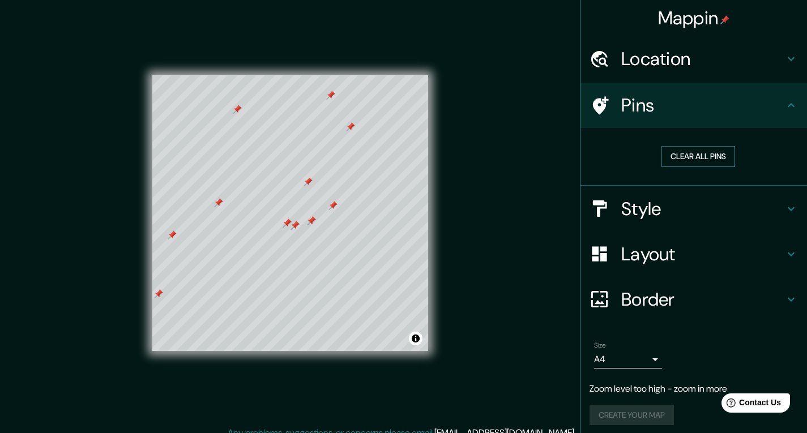
click at [696, 153] on button "Clear all pins" at bounding box center [699, 156] width 74 height 21
click at [694, 65] on h4 "Location" at bounding box center [703, 59] width 163 height 23
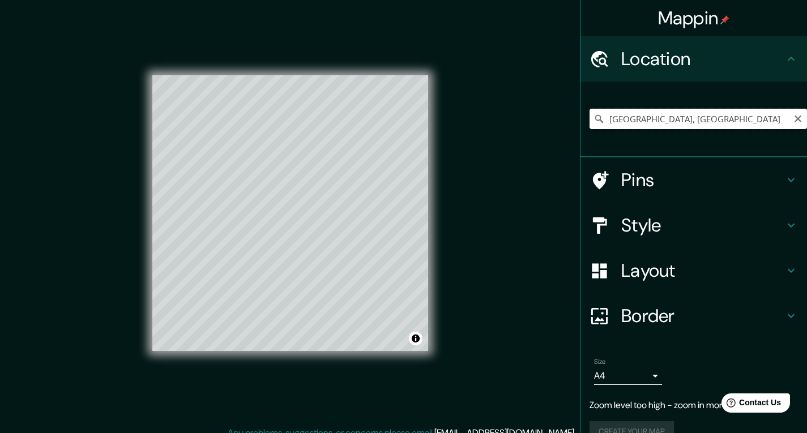
click at [677, 113] on input "[GEOGRAPHIC_DATA], [GEOGRAPHIC_DATA]" at bounding box center [699, 119] width 218 height 20
drag, startPoint x: 673, startPoint y: 117, endPoint x: 599, endPoint y: 117, distance: 73.7
click at [599, 117] on input "[GEOGRAPHIC_DATA], [GEOGRAPHIC_DATA]" at bounding box center [699, 119] width 218 height 20
click at [416, 339] on button "Toggle attribution" at bounding box center [416, 339] width 14 height 14
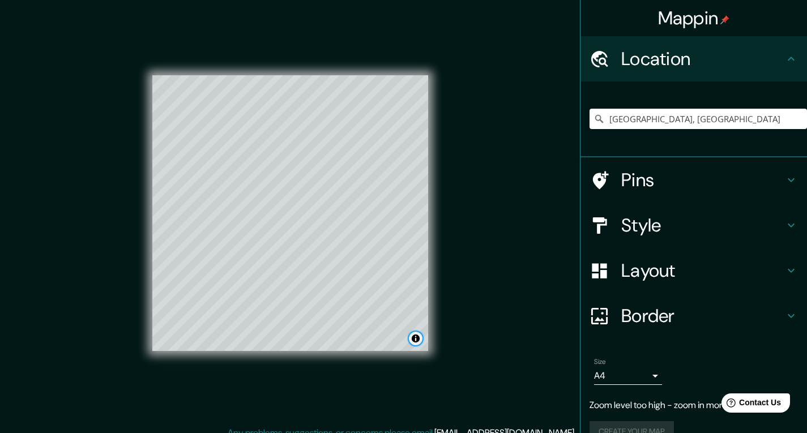
click at [415, 339] on button "Toggle attribution" at bounding box center [416, 339] width 14 height 14
click at [648, 179] on h4 "Pins" at bounding box center [703, 180] width 163 height 23
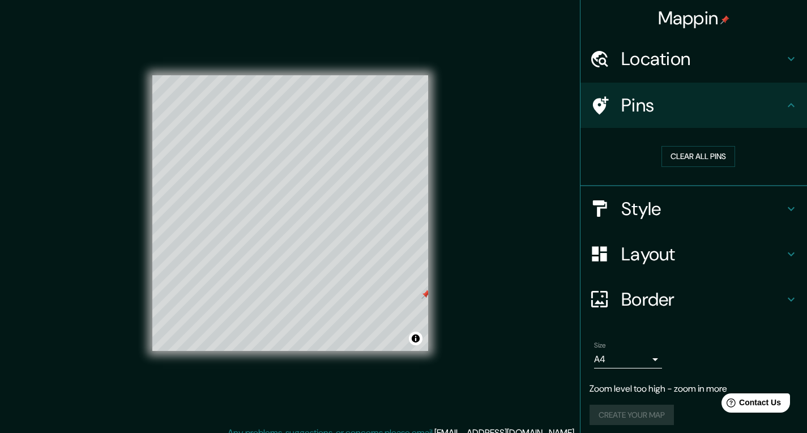
click at [679, 140] on div "Clear all pins" at bounding box center [699, 156] width 218 height 39
click at [679, 158] on button "Clear all pins" at bounding box center [699, 156] width 74 height 21
click at [657, 202] on h4 "Style" at bounding box center [703, 209] width 163 height 23
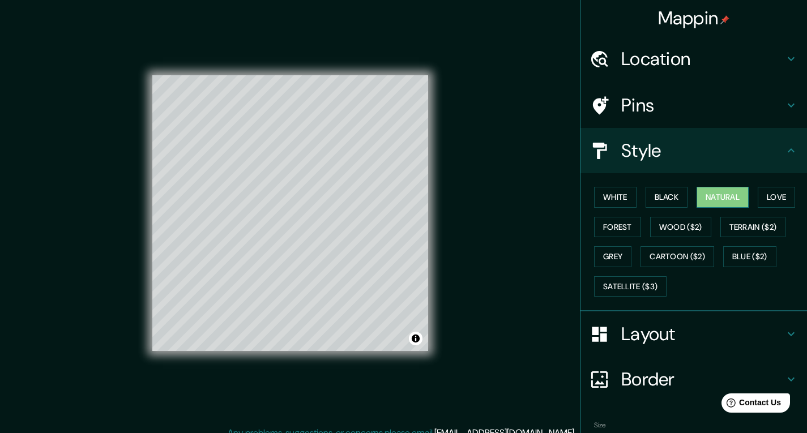
click at [721, 193] on button "Natural" at bounding box center [723, 197] width 52 height 21
click at [526, 296] on div "Mappin Location [GEOGRAPHIC_DATA], [GEOGRAPHIC_DATA] [GEOGRAPHIC_DATA] [GEOGRAP…" at bounding box center [403, 222] width 807 height 445
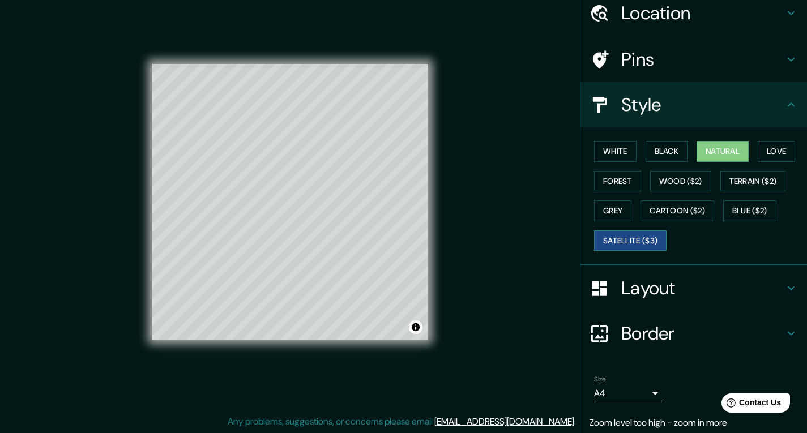
scroll to position [86, 0]
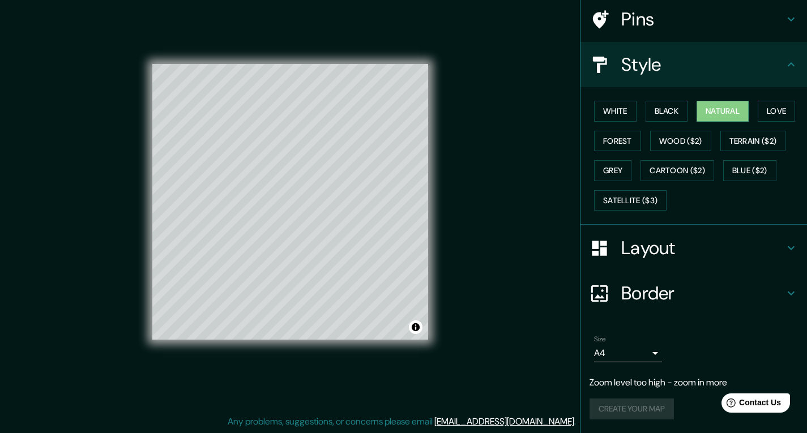
click at [636, 411] on div "Create your map" at bounding box center [694, 409] width 209 height 21
click at [616, 408] on div "Create your map" at bounding box center [694, 409] width 209 height 21
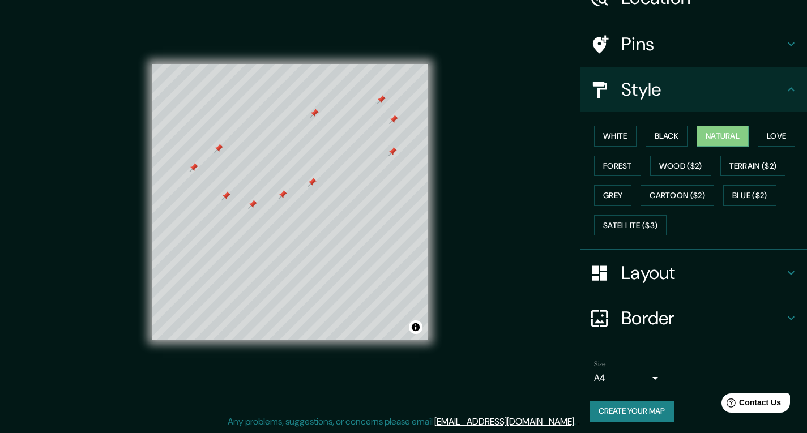
scroll to position [63, 0]
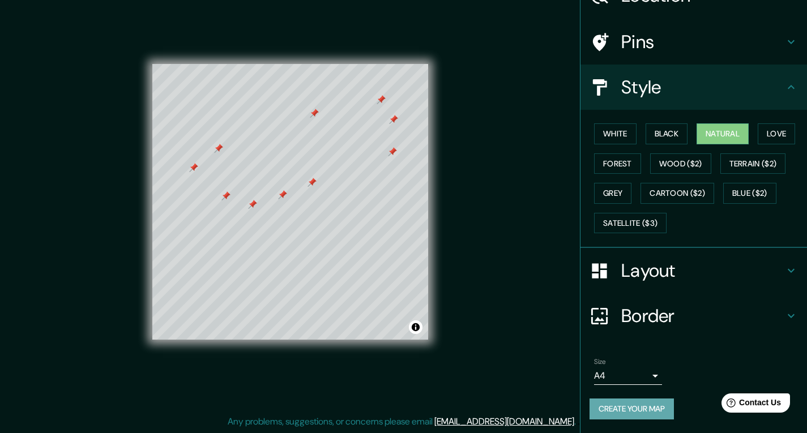
click at [613, 410] on button "Create your map" at bounding box center [632, 409] width 84 height 21
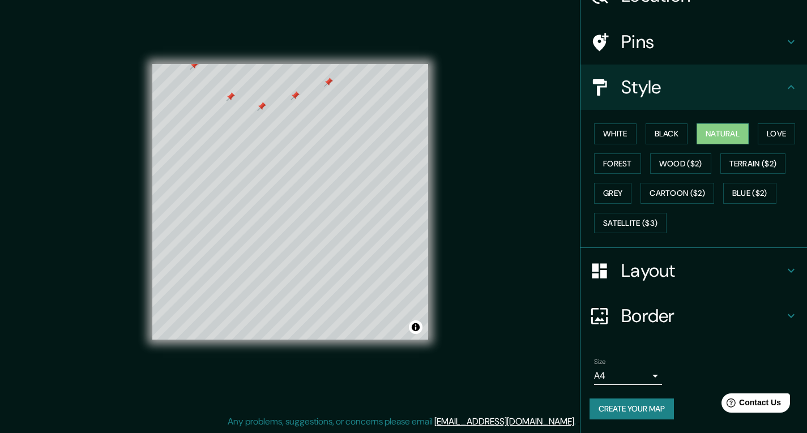
click at [638, 405] on button "Create your map" at bounding box center [632, 409] width 84 height 21
click at [654, 400] on div "Create your map" at bounding box center [694, 409] width 209 height 21
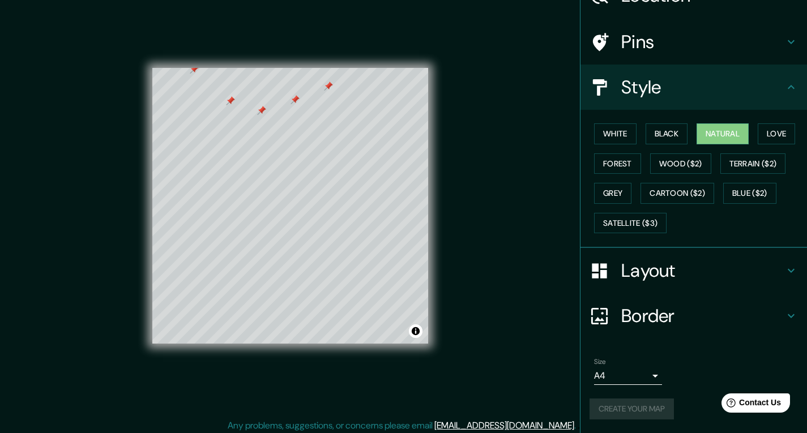
scroll to position [0, 0]
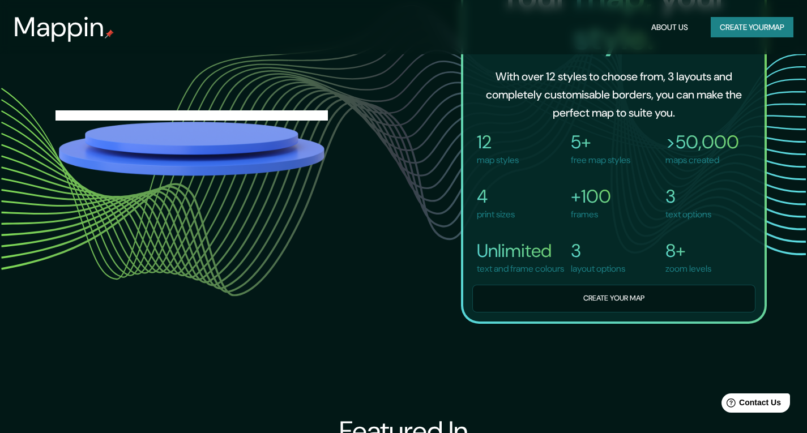
scroll to position [847, 0]
